Goal: Task Accomplishment & Management: Manage account settings

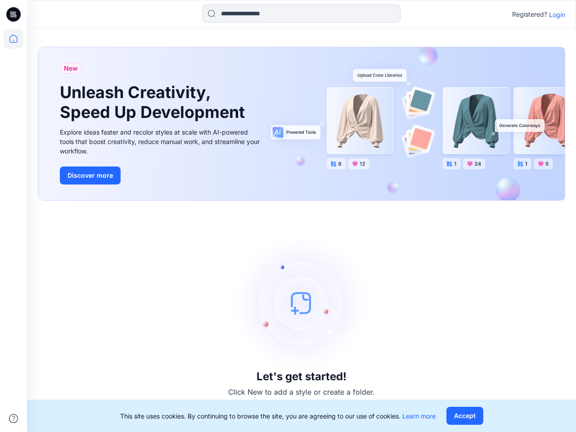
click at [288, 216] on div "Let's get started! Click New to add a style or create a folder." at bounding box center [301, 316] width 527 height 210
click at [14, 14] on icon at bounding box center [15, 14] width 4 height 0
click at [13, 39] on icon at bounding box center [14, 39] width 20 height 20
click at [13, 418] on icon at bounding box center [13, 418] width 9 height 9
click at [301, 13] on input at bounding box center [301, 13] width 198 height 18
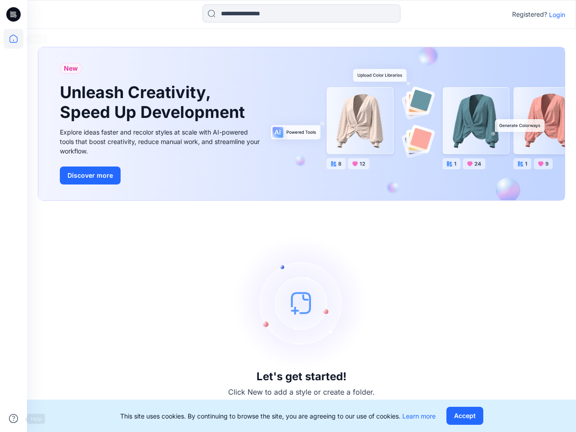
click at [557, 14] on p "Login" at bounding box center [557, 14] width 16 height 9
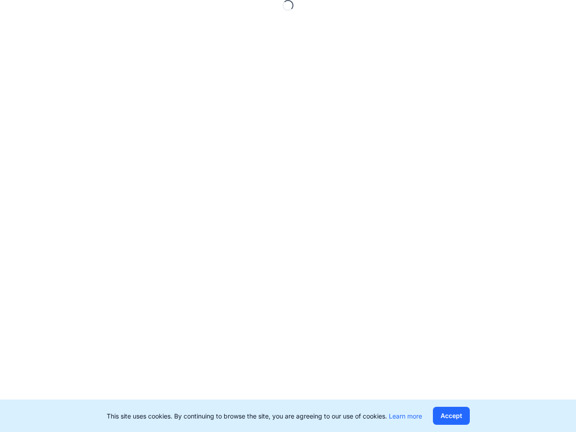
click at [464, 415] on button "Accept" at bounding box center [451, 416] width 37 height 18
